Goal: Find contact information: Find contact information

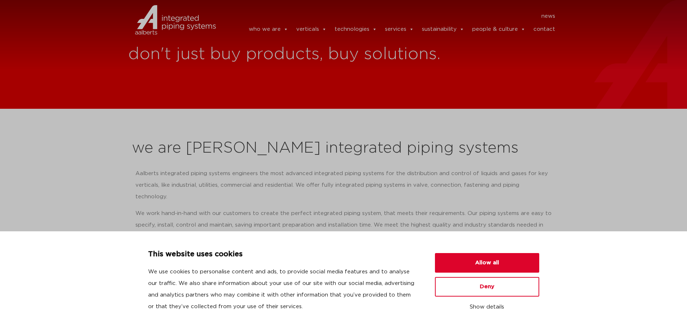
click at [547, 29] on link "contact" at bounding box center [545, 29] width 22 height 14
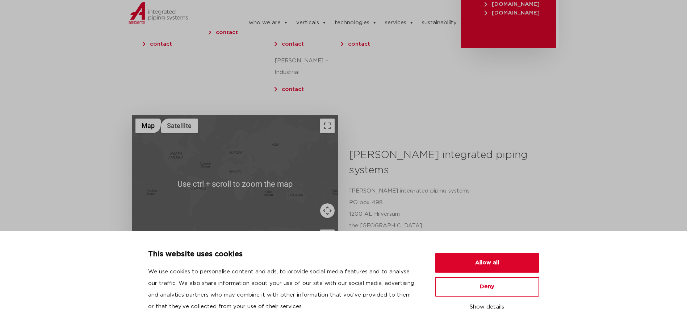
scroll to position [217, 0]
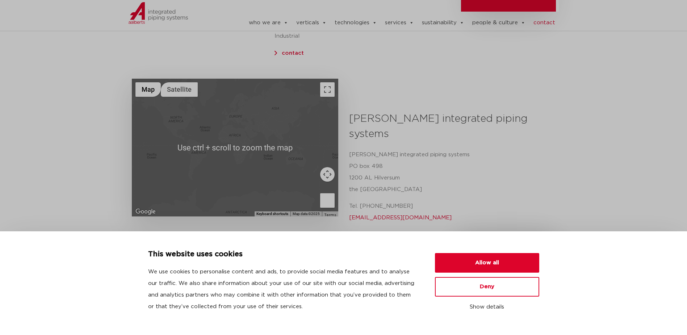
click at [385, 200] on p "Tel. +31 (0) 35 6884 211 info@aalberts-ips.com" at bounding box center [449, 211] width 201 height 23
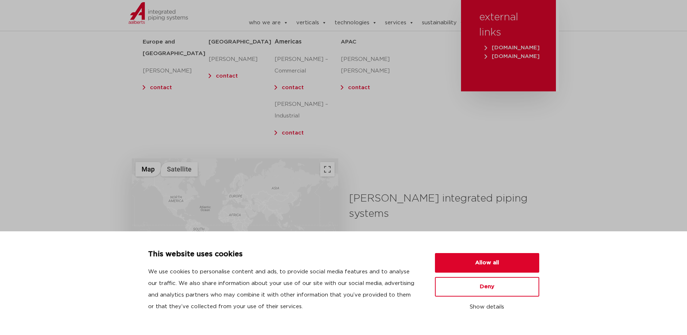
scroll to position [128, 0]
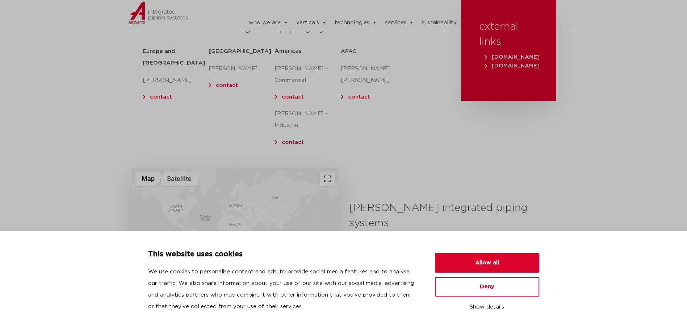
click at [350, 68] on p "[PERSON_NAME] [PERSON_NAME]" at bounding box center [374, 74] width 66 height 23
click at [370, 70] on p "[PERSON_NAME] [PERSON_NAME]" at bounding box center [374, 74] width 66 height 23
click at [356, 94] on link "contact" at bounding box center [359, 96] width 22 height 5
click at [353, 94] on link "contact" at bounding box center [359, 96] width 22 height 5
click at [377, 151] on div "get in touch interested in our integrated piping systems? Europe and UK Olaf Ja…" at bounding box center [292, 82] width 329 height 172
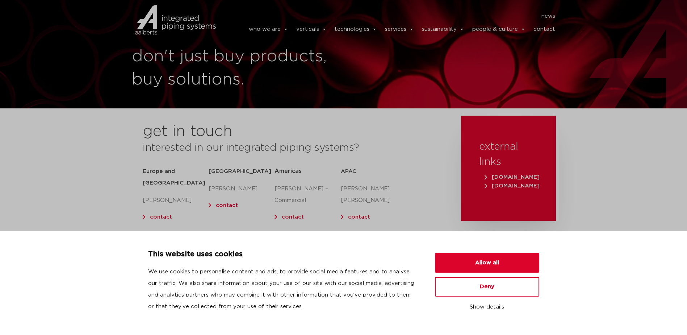
scroll to position [0, 0]
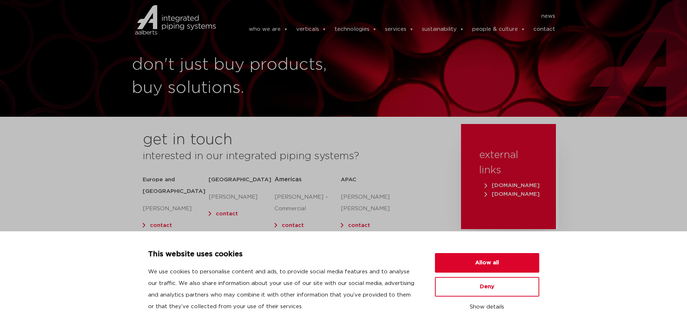
click at [363, 224] on div "APAC Holden Chen contact" at bounding box center [374, 226] width 66 height 110
